Goal: Information Seeking & Learning: Learn about a topic

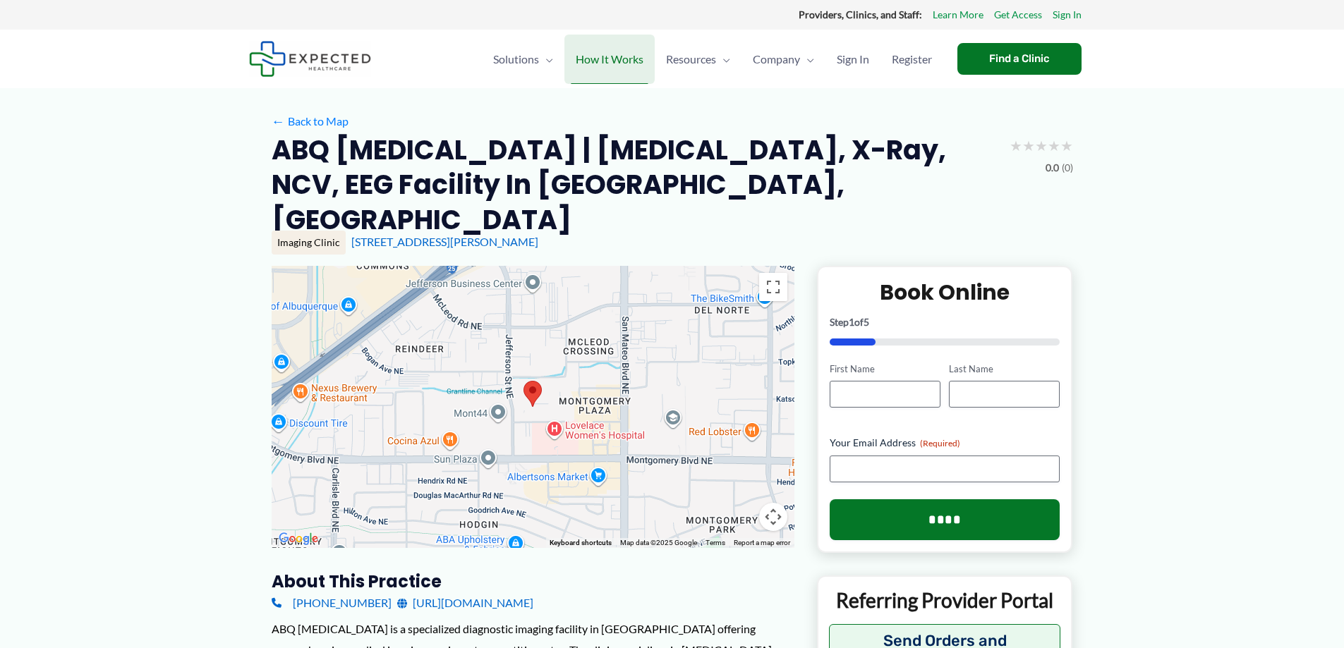
click at [615, 61] on span "How It Works" at bounding box center [610, 59] width 68 height 49
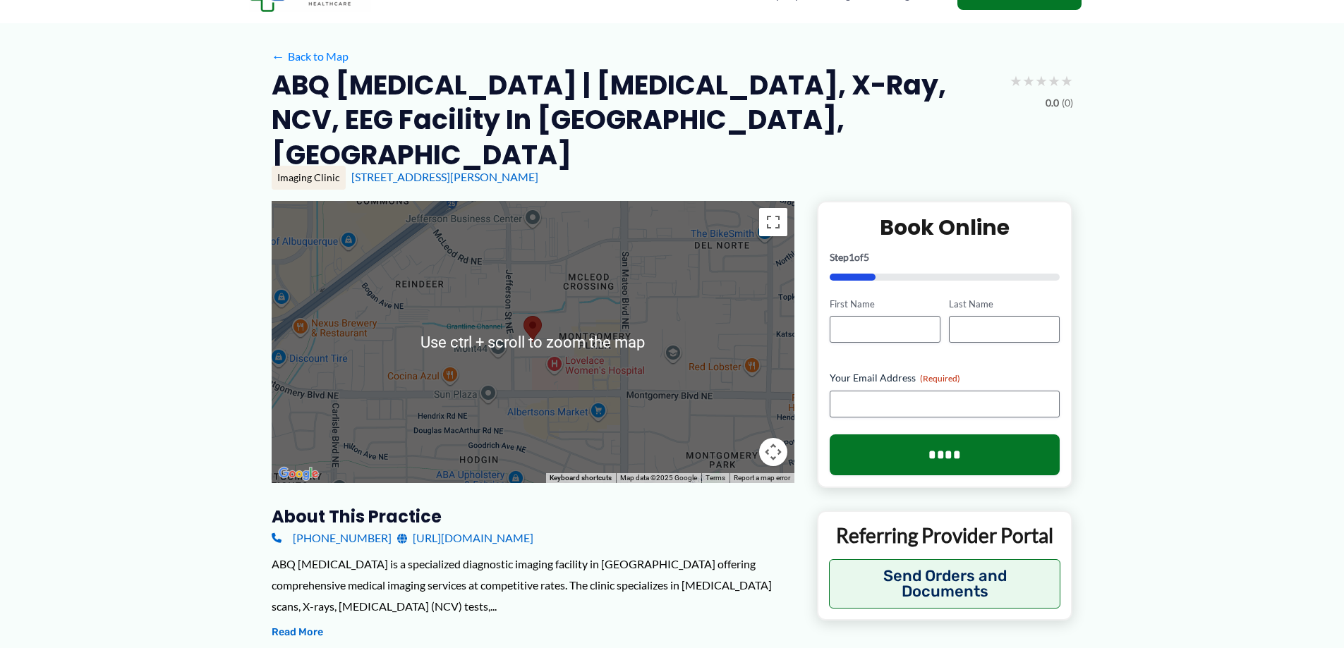
scroll to position [282, 0]
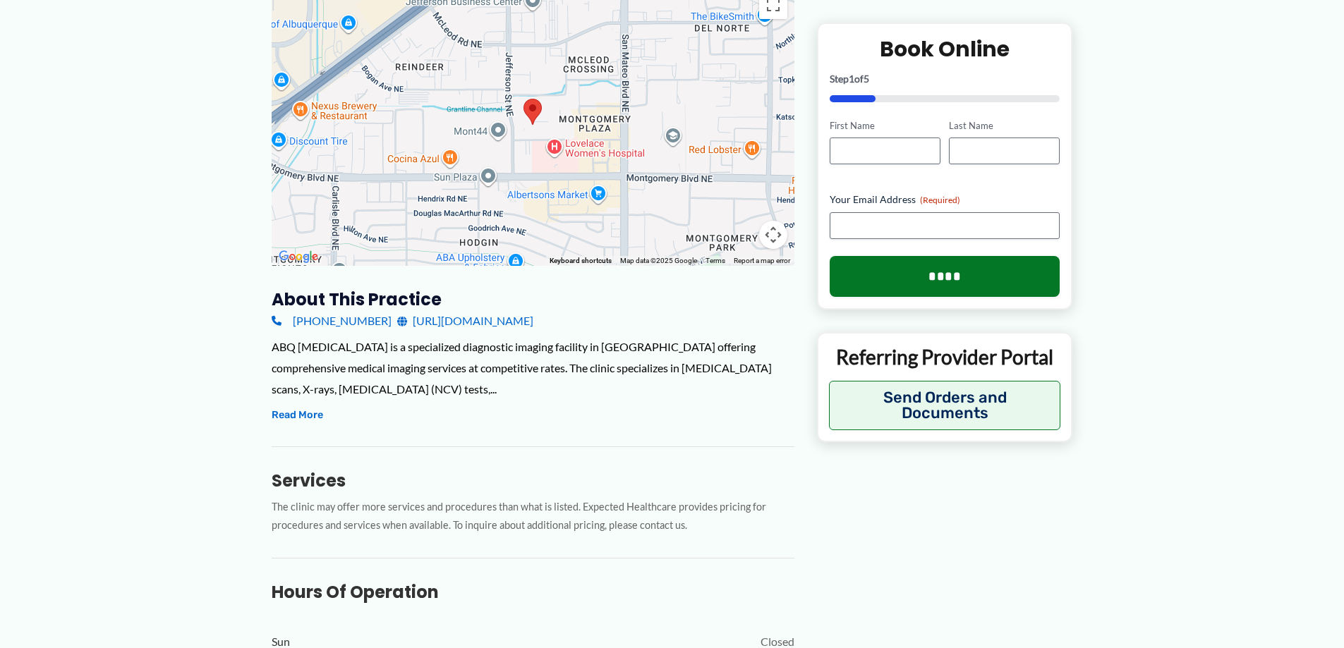
click at [485, 310] on link "[URL][DOMAIN_NAME]" at bounding box center [465, 320] width 136 height 21
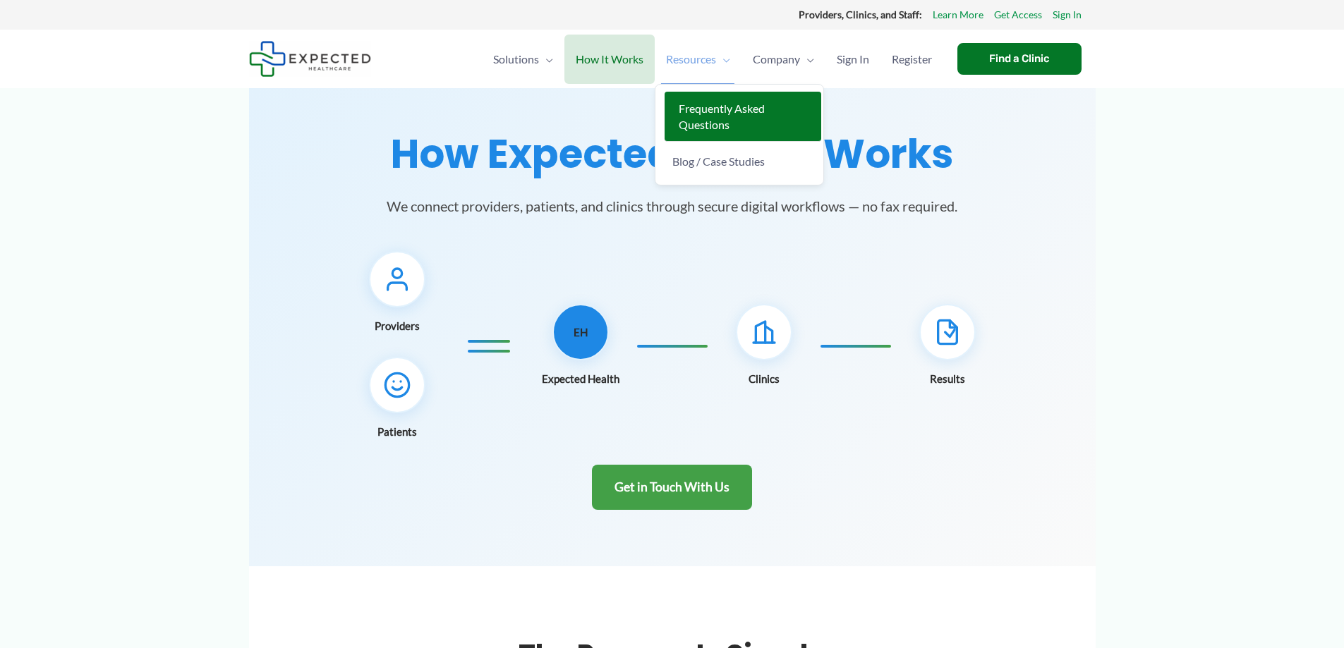
click at [680, 108] on span "Frequently Asked Questions" at bounding box center [722, 117] width 86 height 30
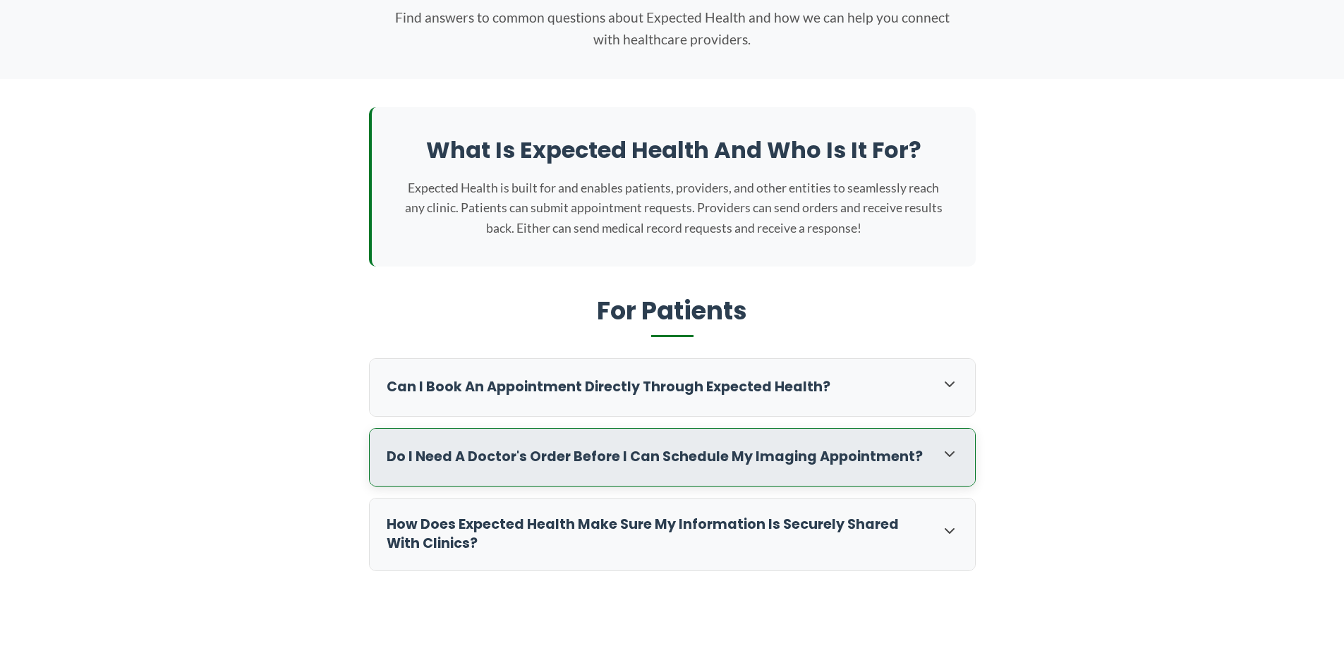
scroll to position [212, 0]
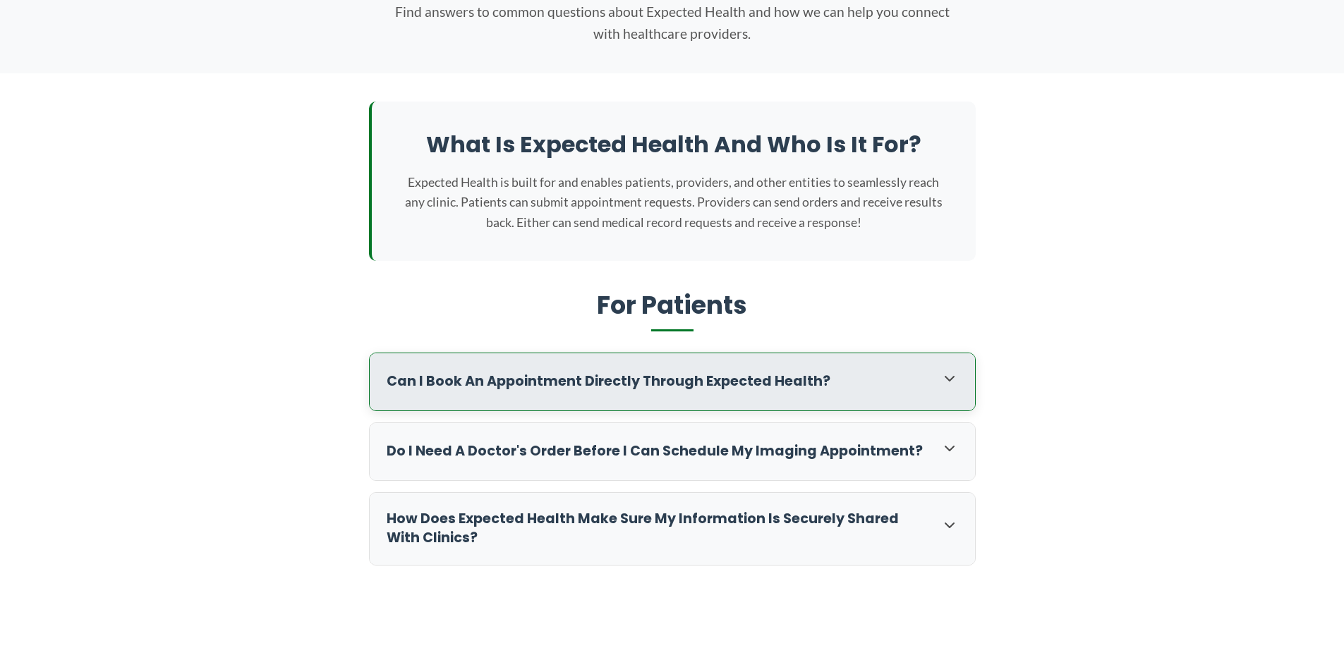
click at [949, 384] on icon at bounding box center [949, 378] width 17 height 17
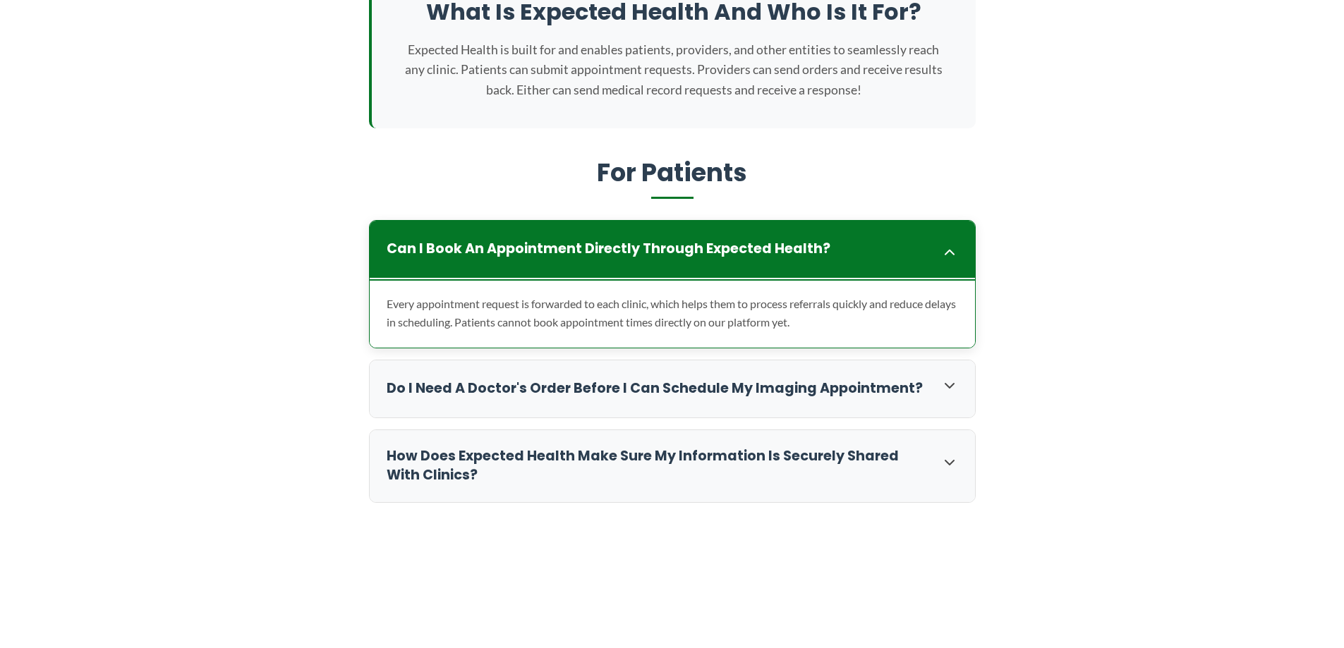
scroll to position [353, 0]
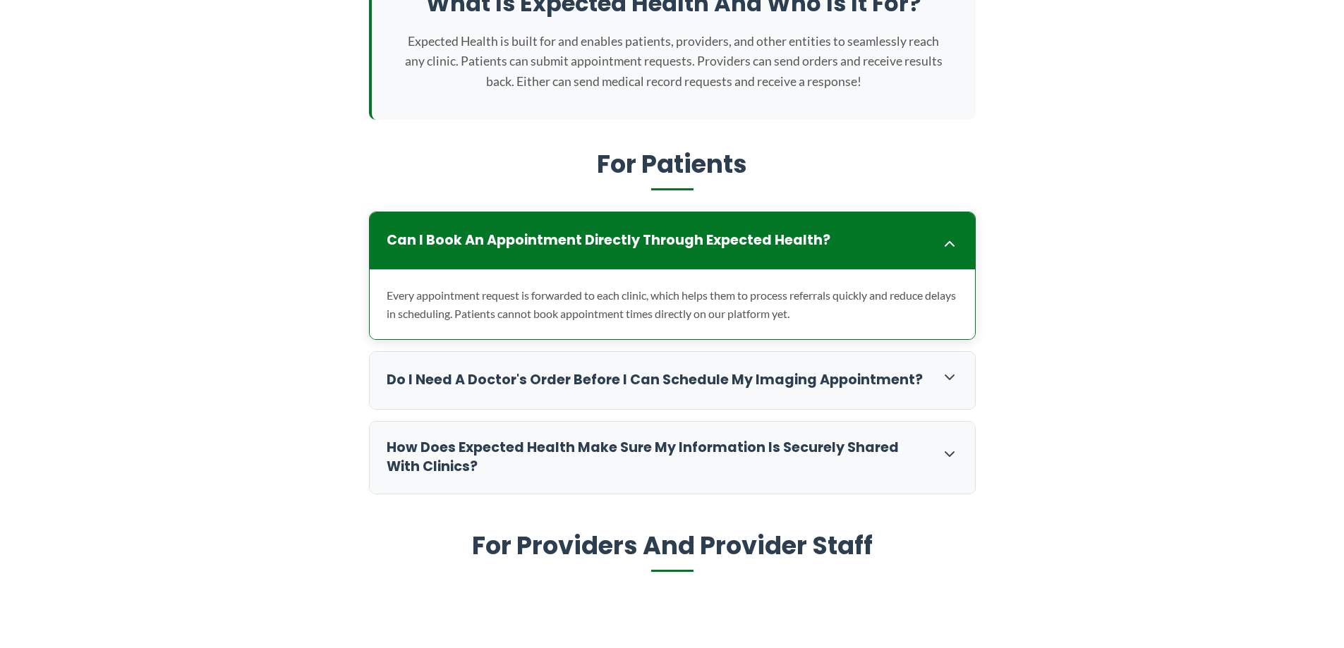
click at [948, 384] on icon at bounding box center [949, 377] width 17 height 17
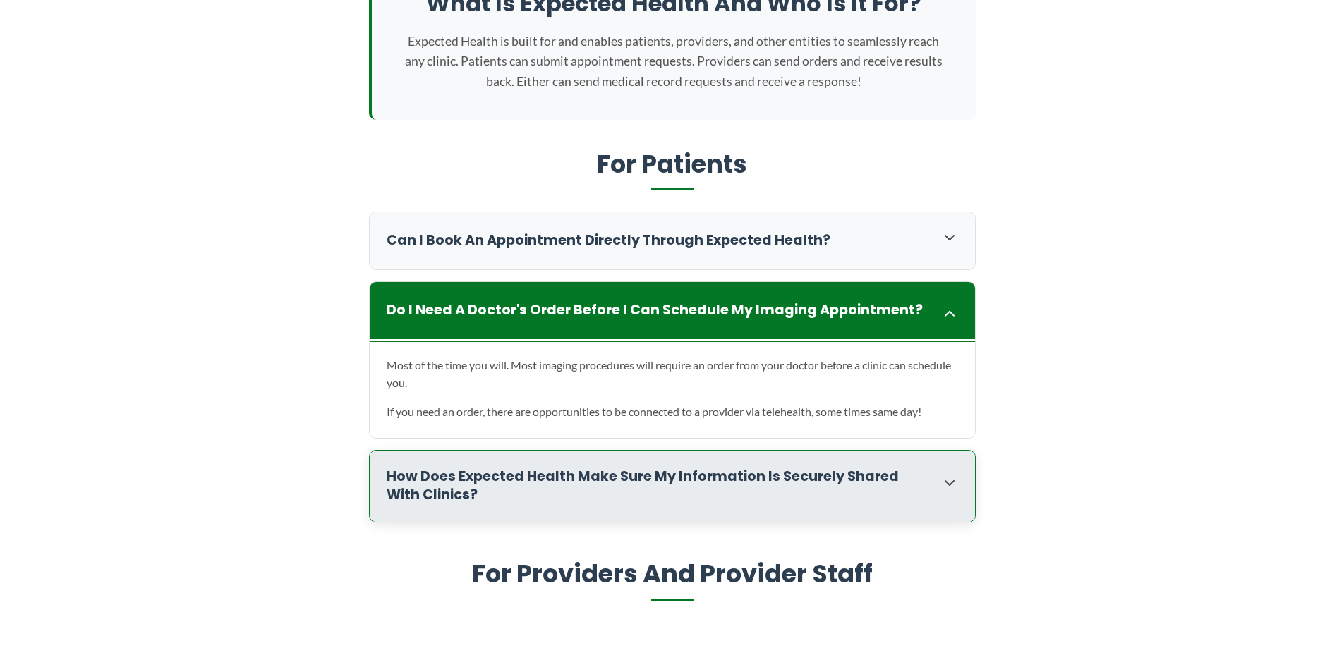
click at [931, 485] on div "How does Expected Health make sure my information is securely shared with clini…" at bounding box center [672, 487] width 605 height 72
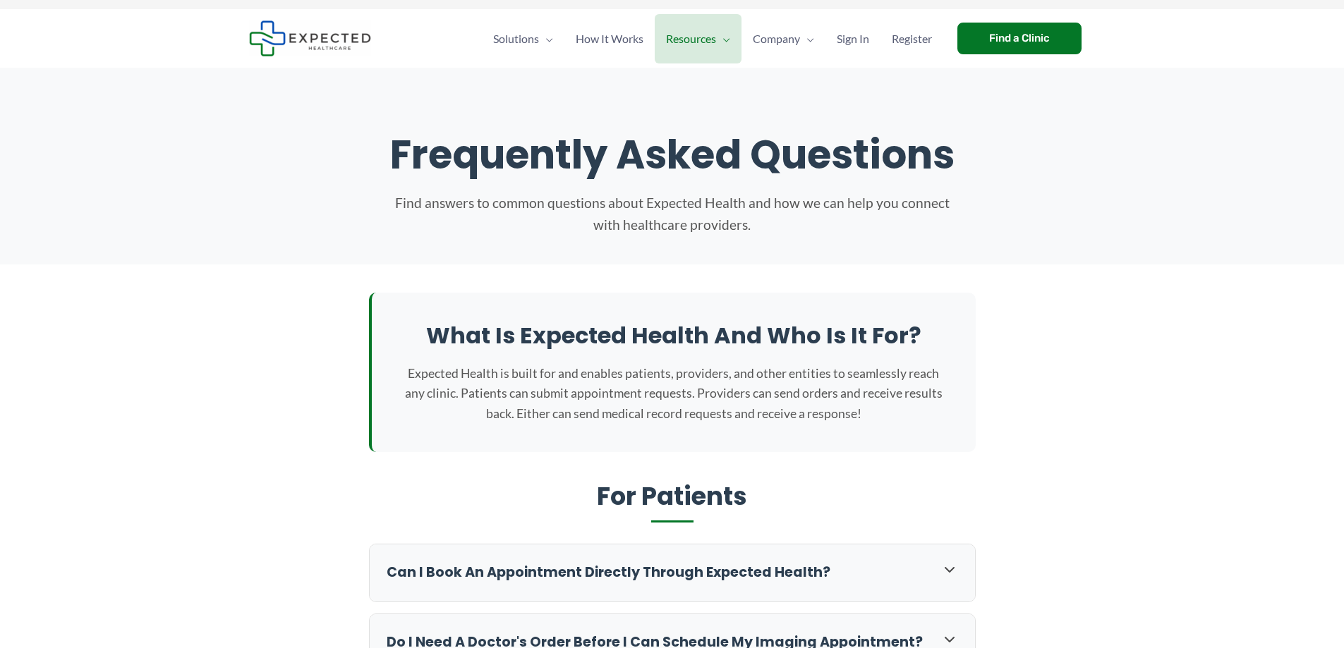
scroll to position [0, 0]
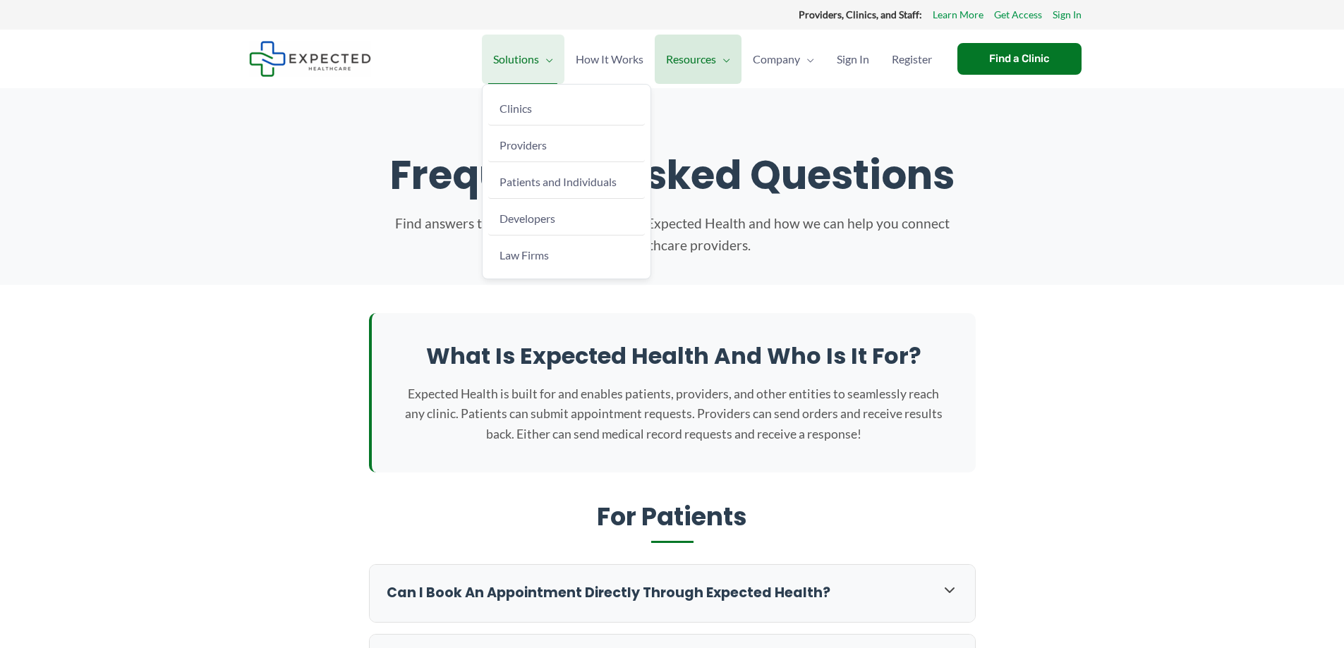
click at [523, 54] on span "Solutions" at bounding box center [516, 59] width 46 height 49
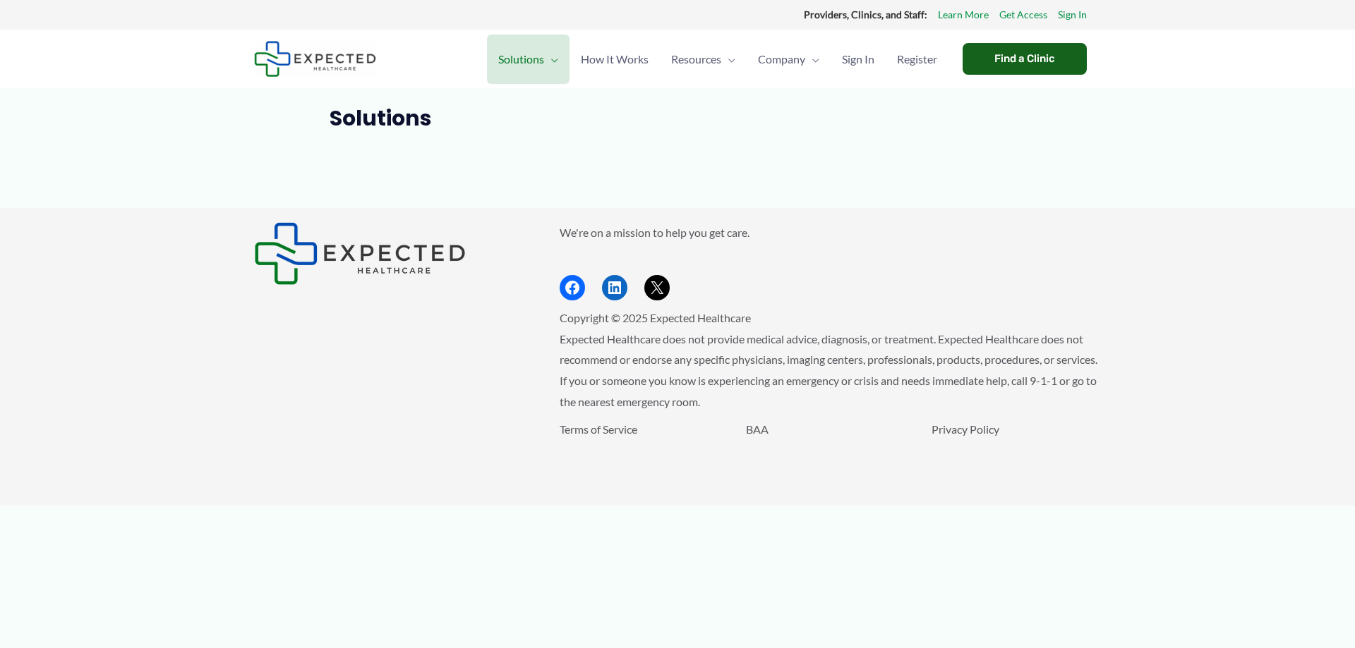
click at [1010, 56] on div "Find a Clinic" at bounding box center [1024, 59] width 124 height 32
